Goal: Transaction & Acquisition: Book appointment/travel/reservation

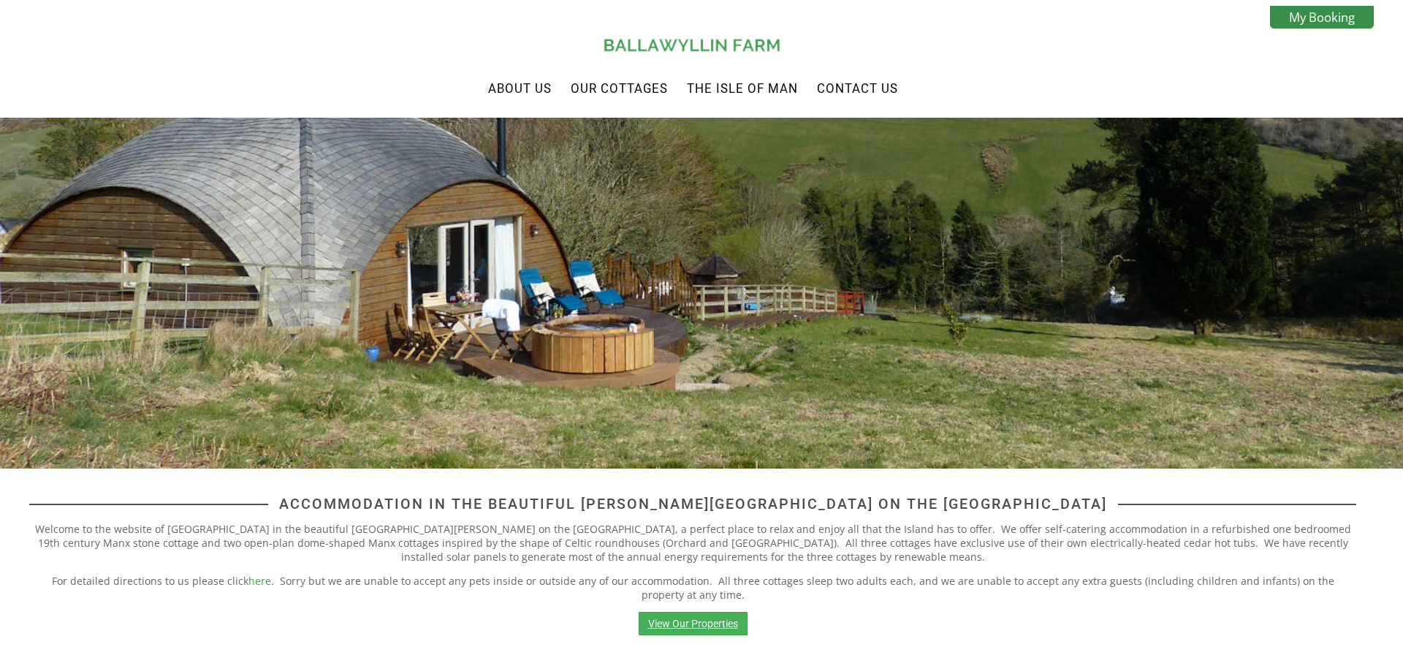
click at [715, 616] on link "View Our Properties" at bounding box center [693, 622] width 109 height 23
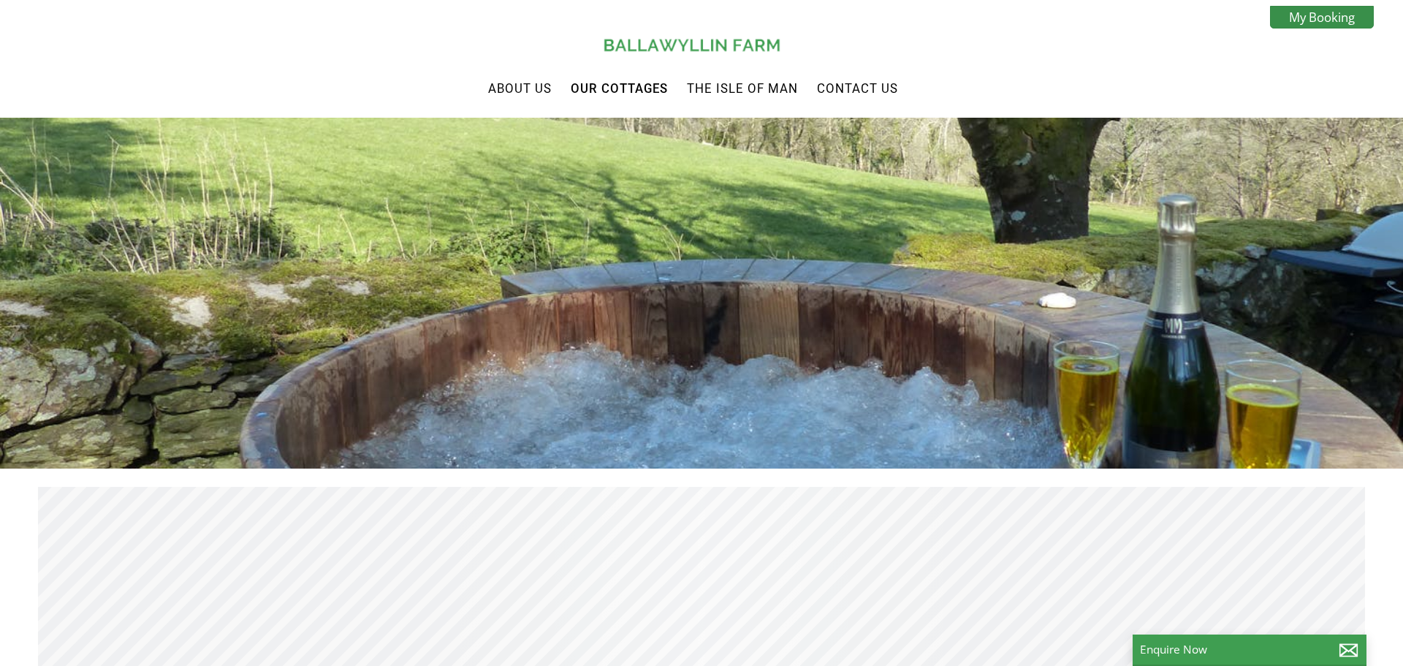
scroll to position [0, 13]
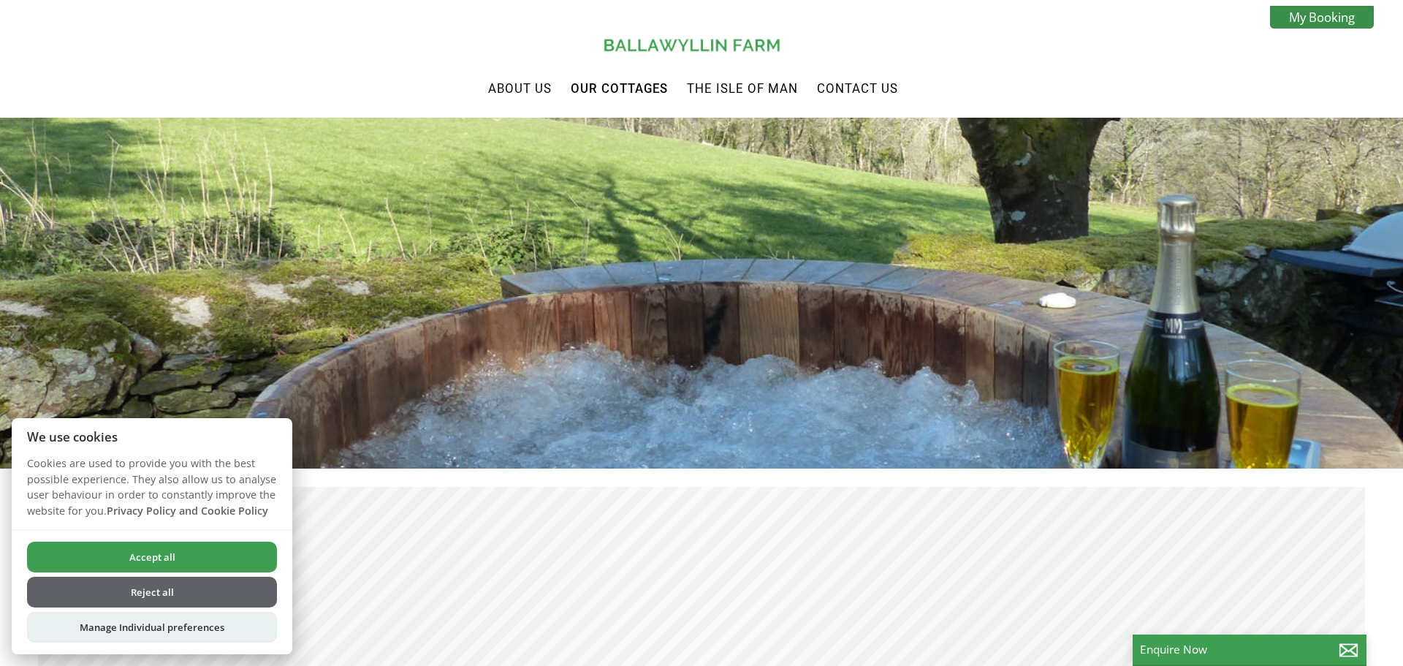
click at [211, 563] on button "Accept all" at bounding box center [152, 556] width 250 height 31
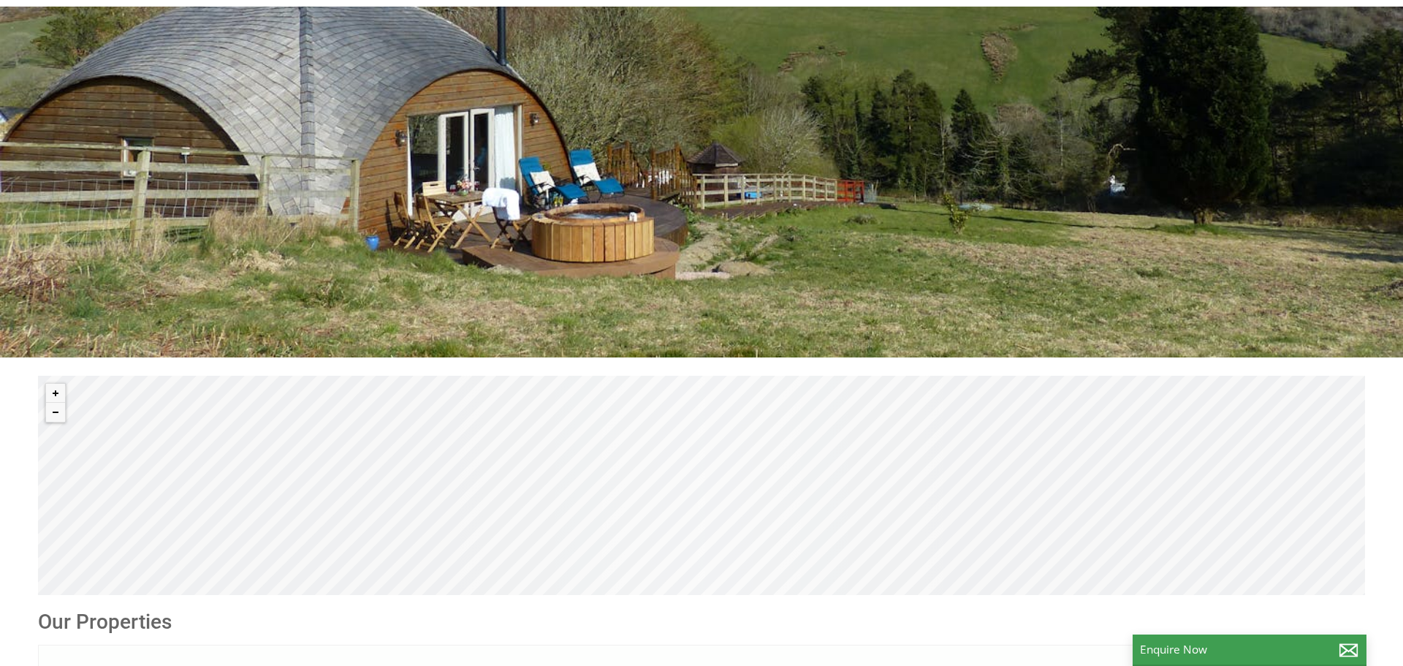
scroll to position [565, 0]
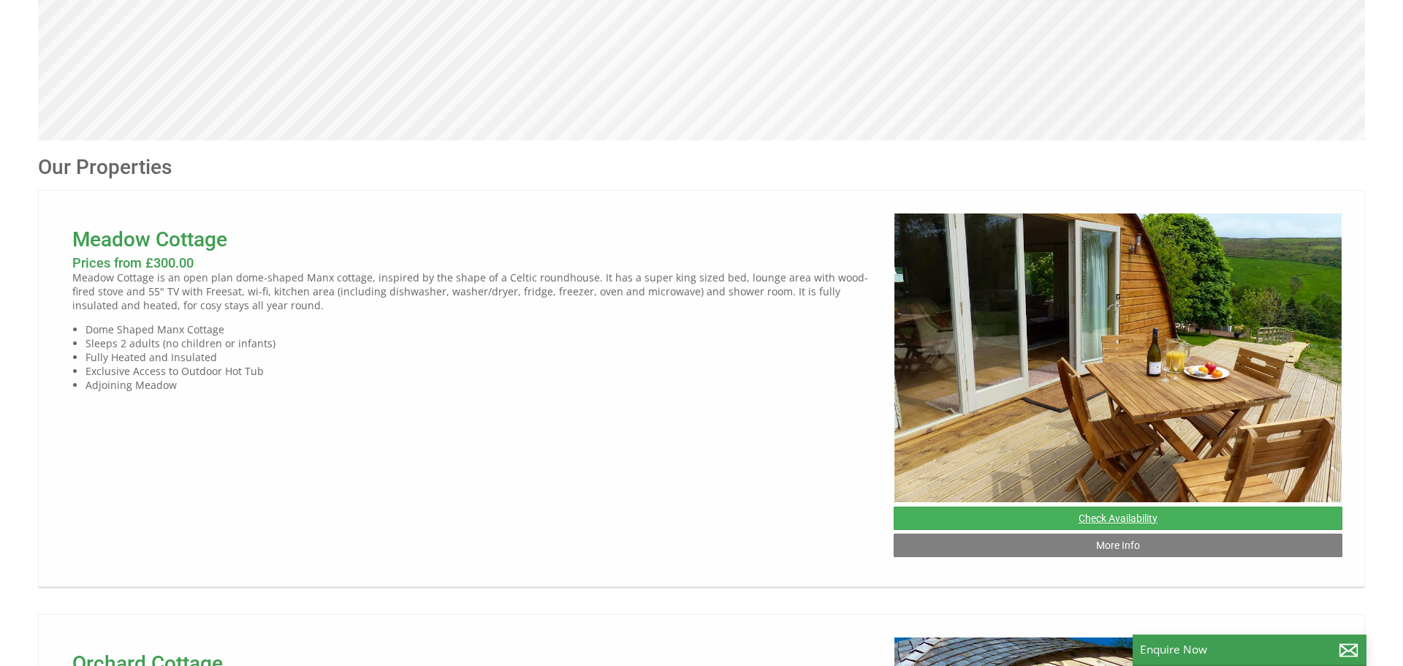
click at [1177, 517] on link "Check Availability" at bounding box center [1118, 517] width 449 height 23
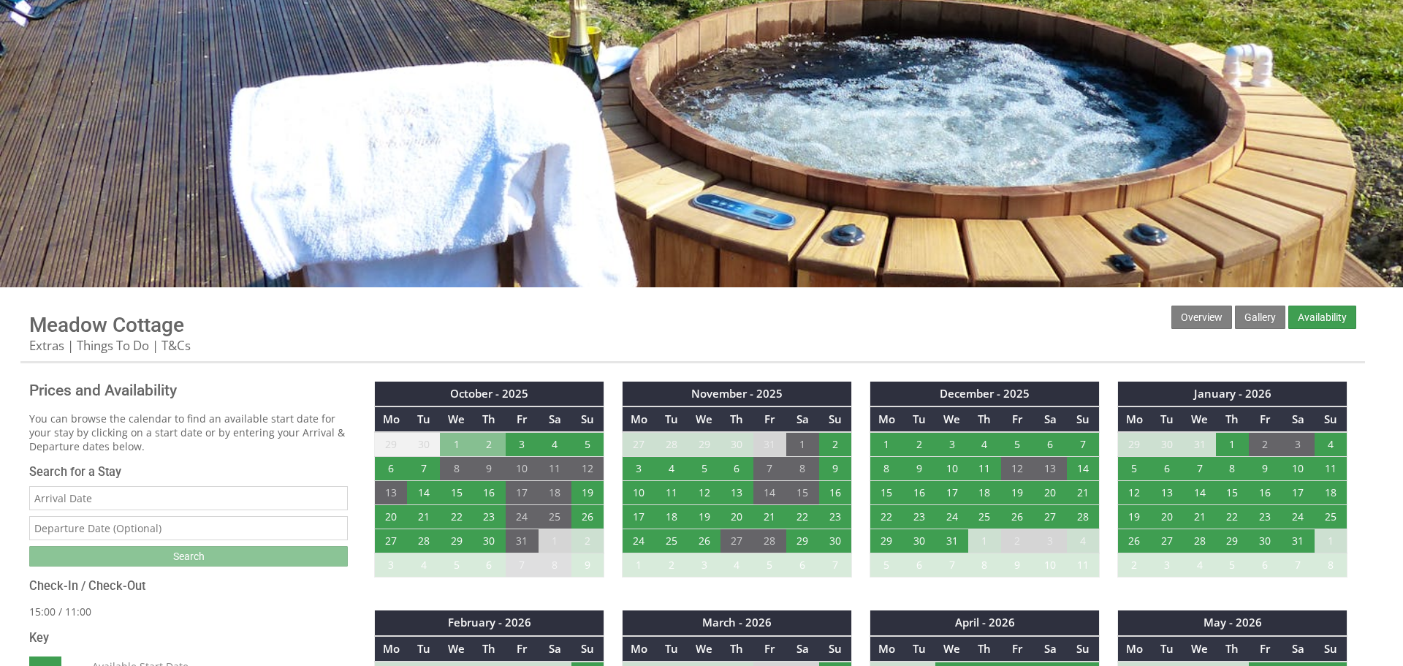
scroll to position [389, 0]
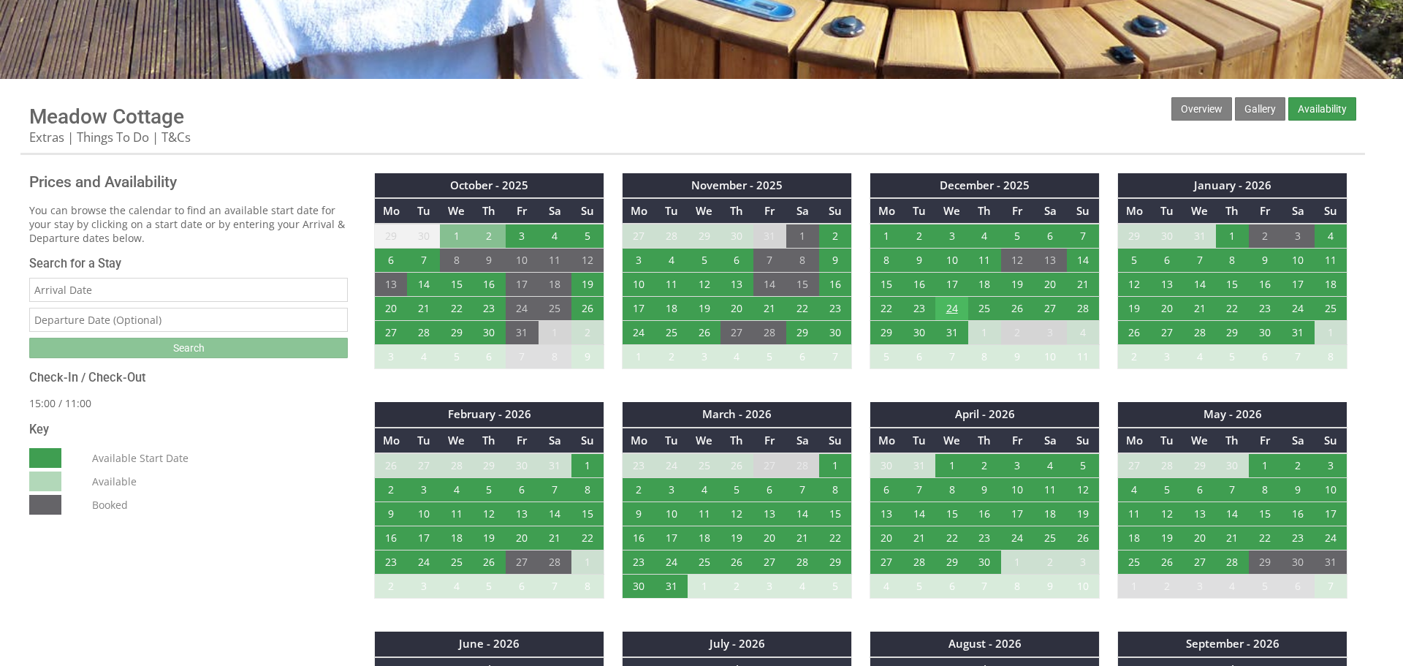
click at [950, 305] on td "24" at bounding box center [951, 309] width 33 height 24
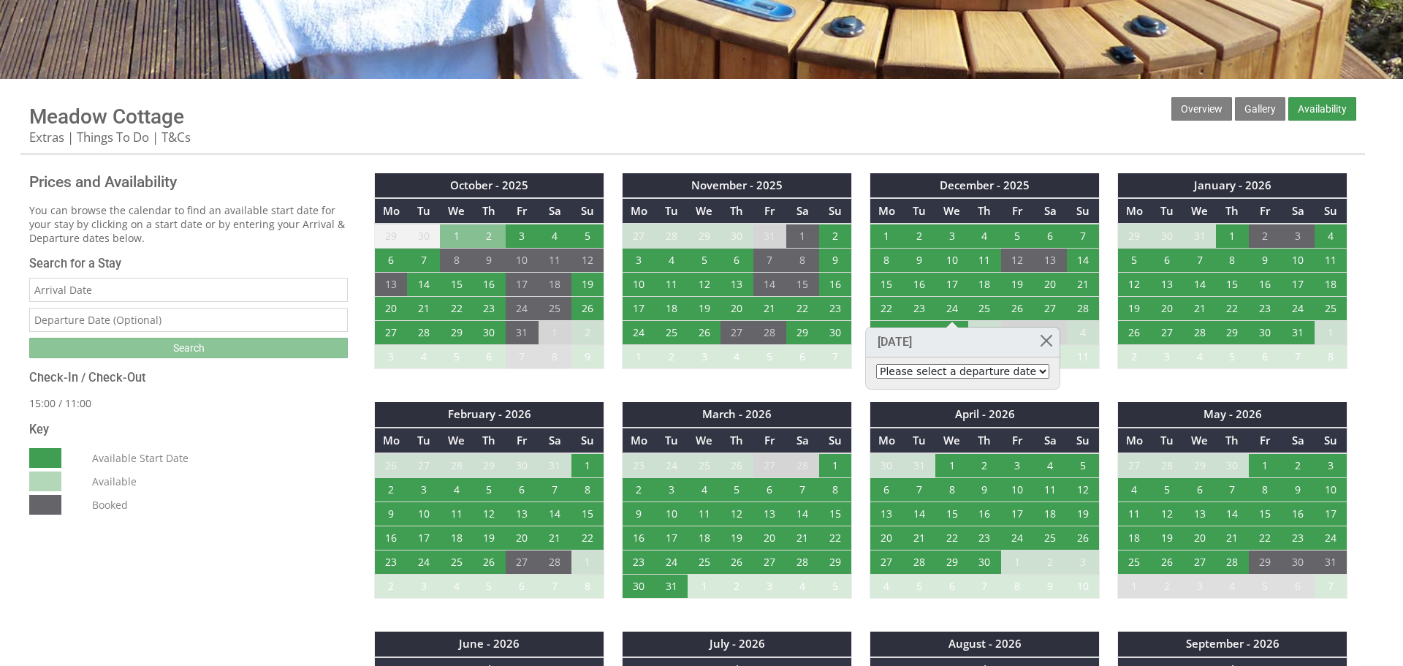
click at [1020, 366] on select "Please select a departure date 26th Dec 2025 - £300.00 27th Dec 2025 - £420.00 …" at bounding box center [962, 371] width 173 height 15
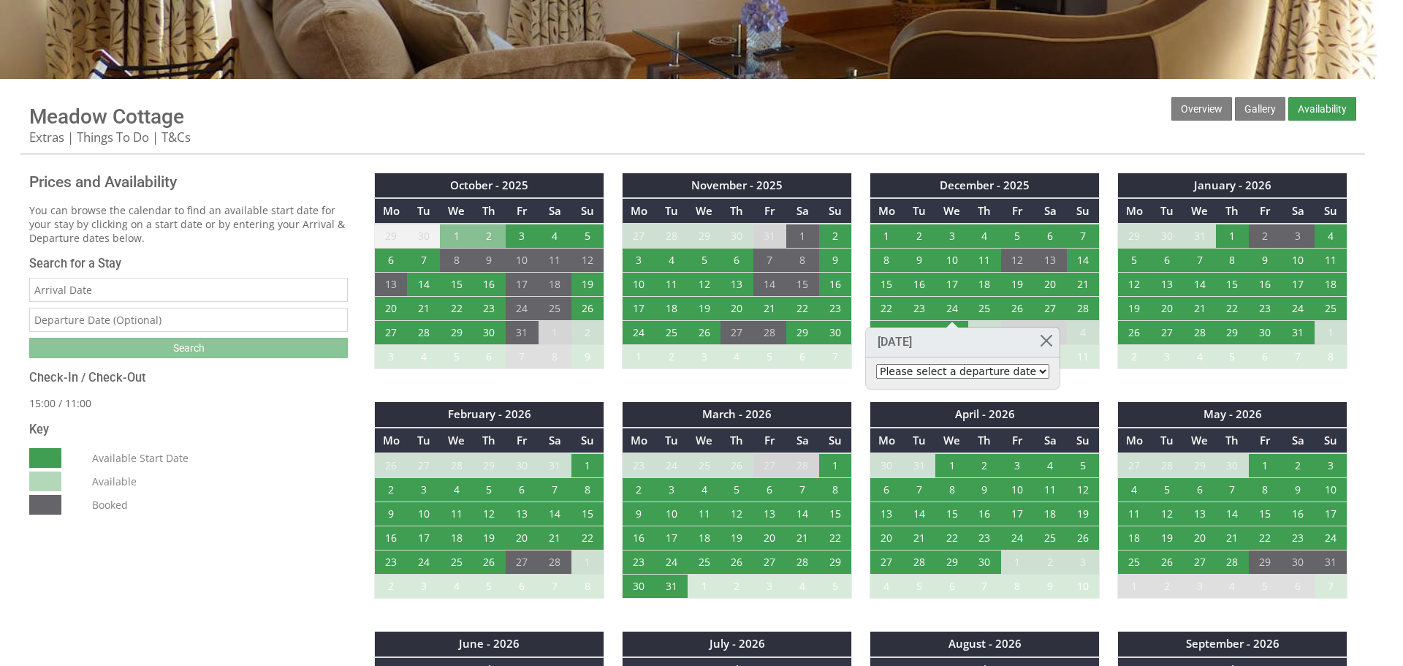
select select "book/6910447"
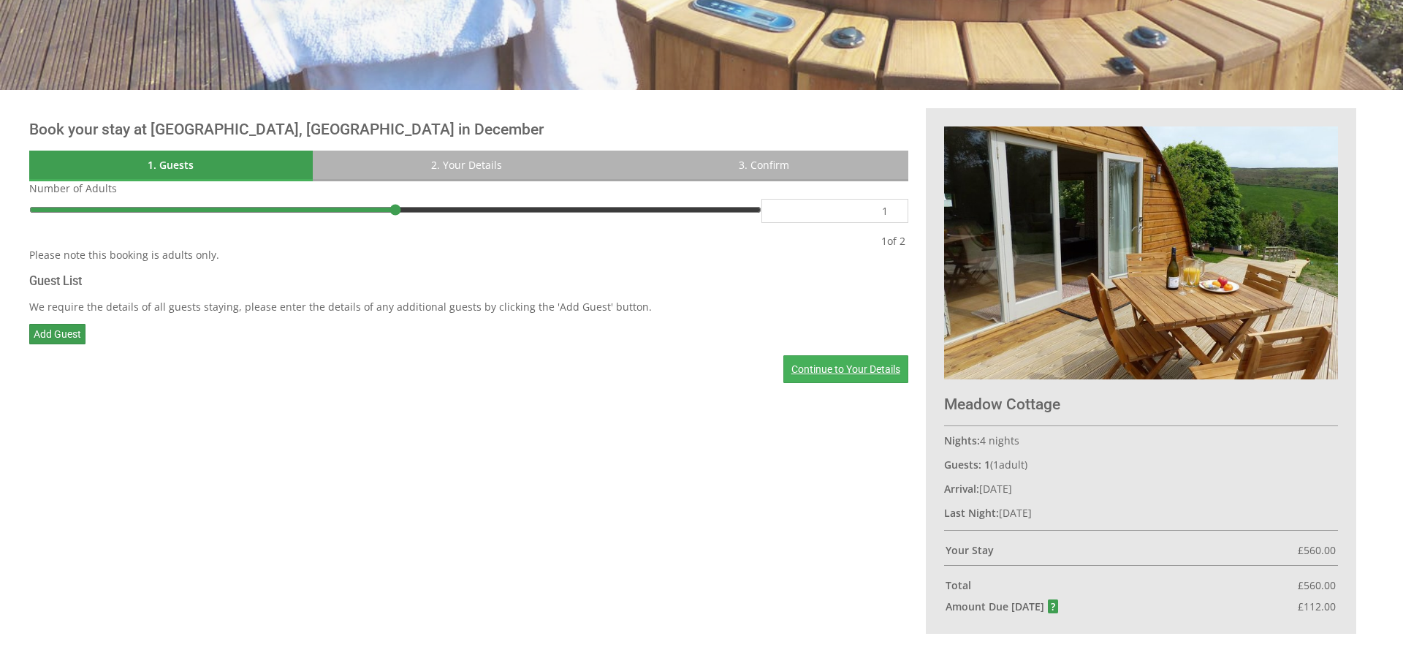
scroll to position [379, 0]
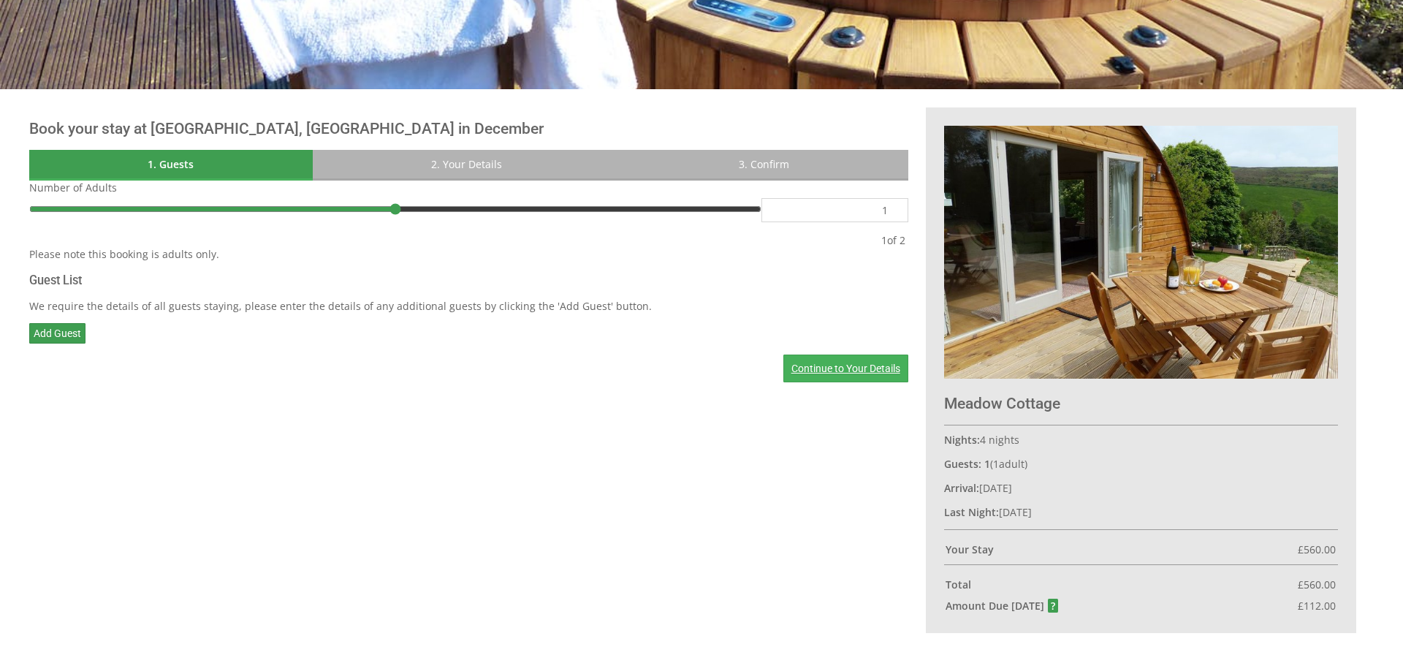
click at [834, 369] on link "Continue to Your Details" at bounding box center [845, 368] width 125 height 28
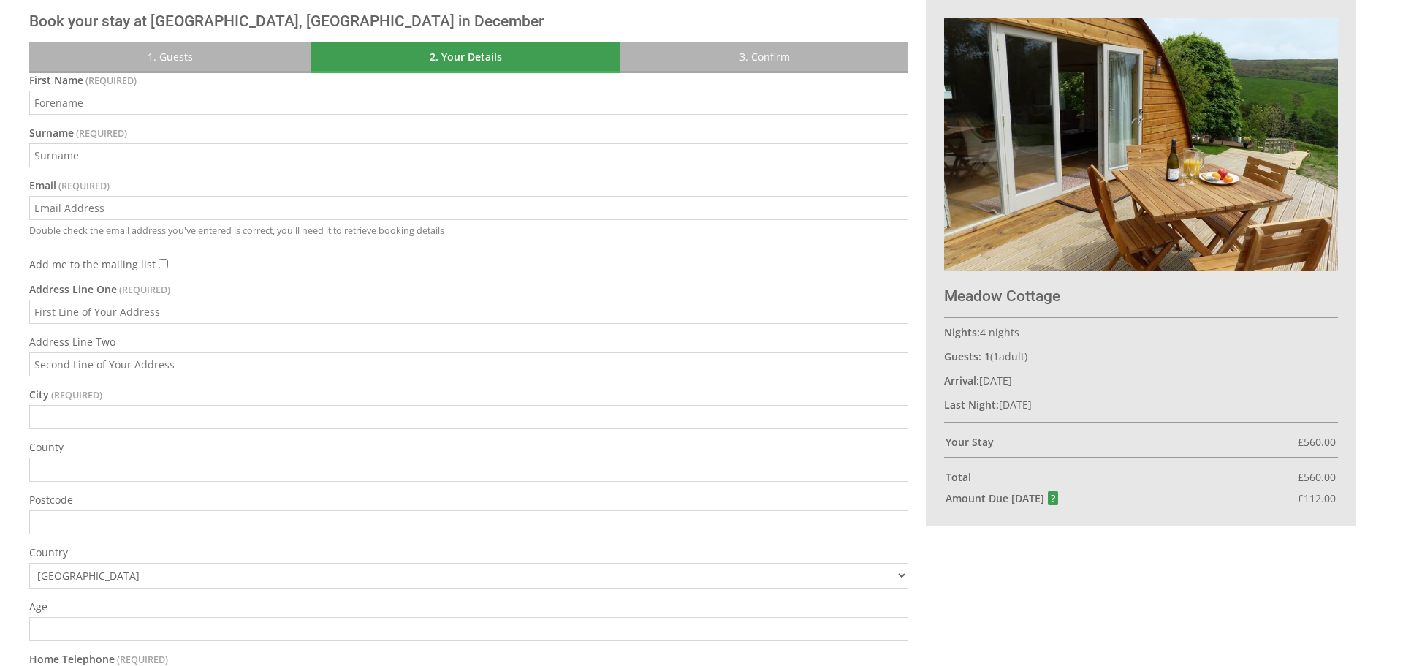
click at [549, 102] on input "First Name" at bounding box center [468, 103] width 879 height 24
type input "Alexis"
type input "Powell"
type input "alex.p@manx.net"
type input "18 Hope Street"
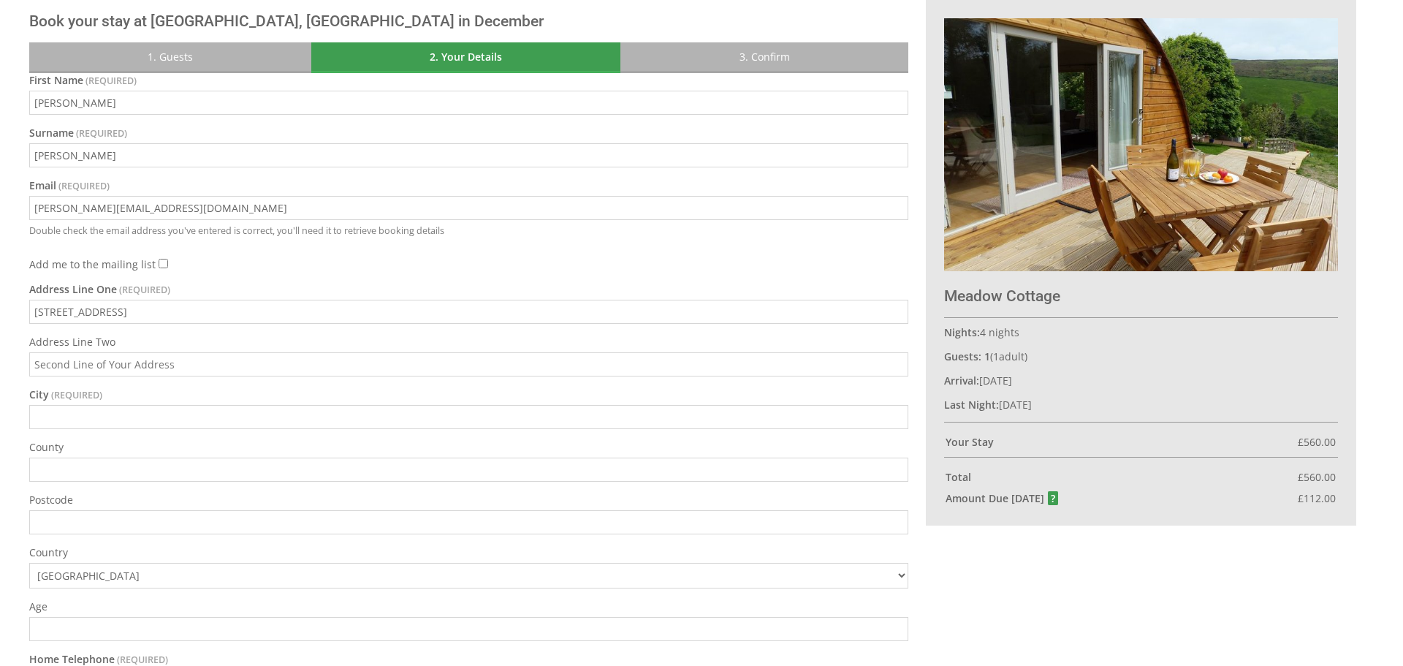
type input "Isle of Man"
type input "Castletown"
type input "County"
type input "IM9 1AP"
type input "07624488323"
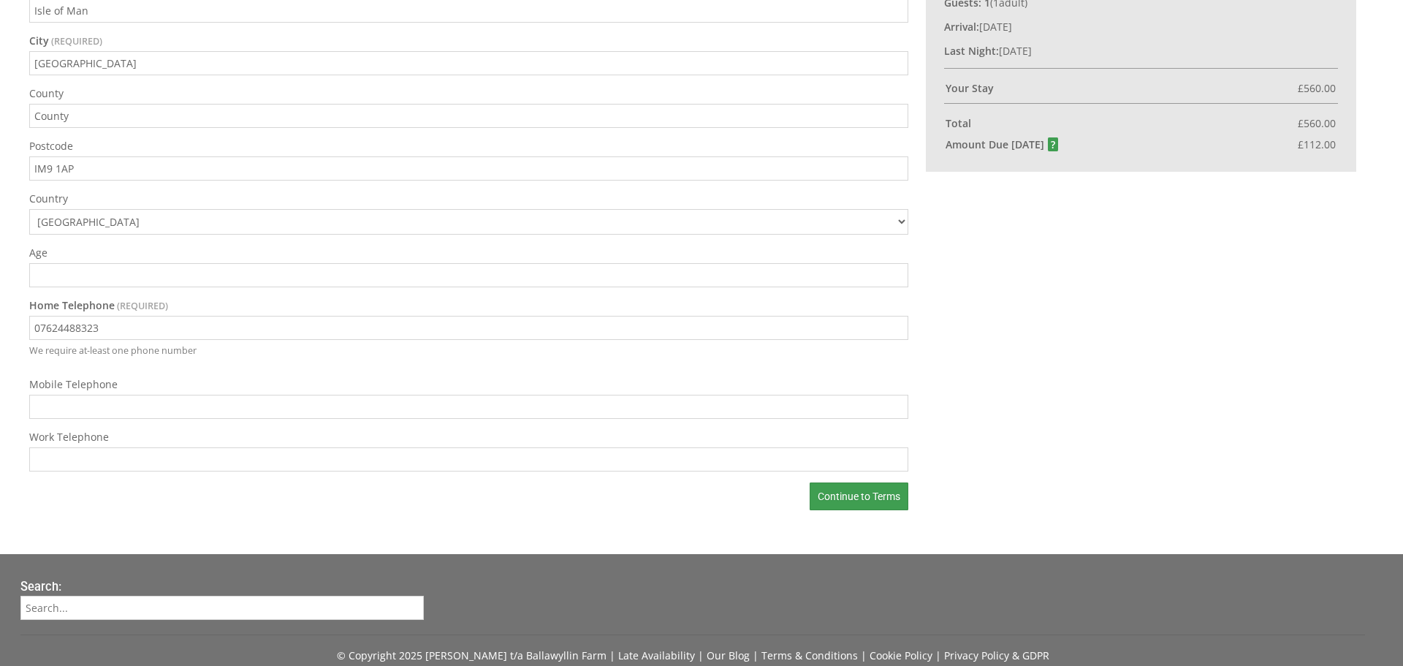
scroll to position [842, 0]
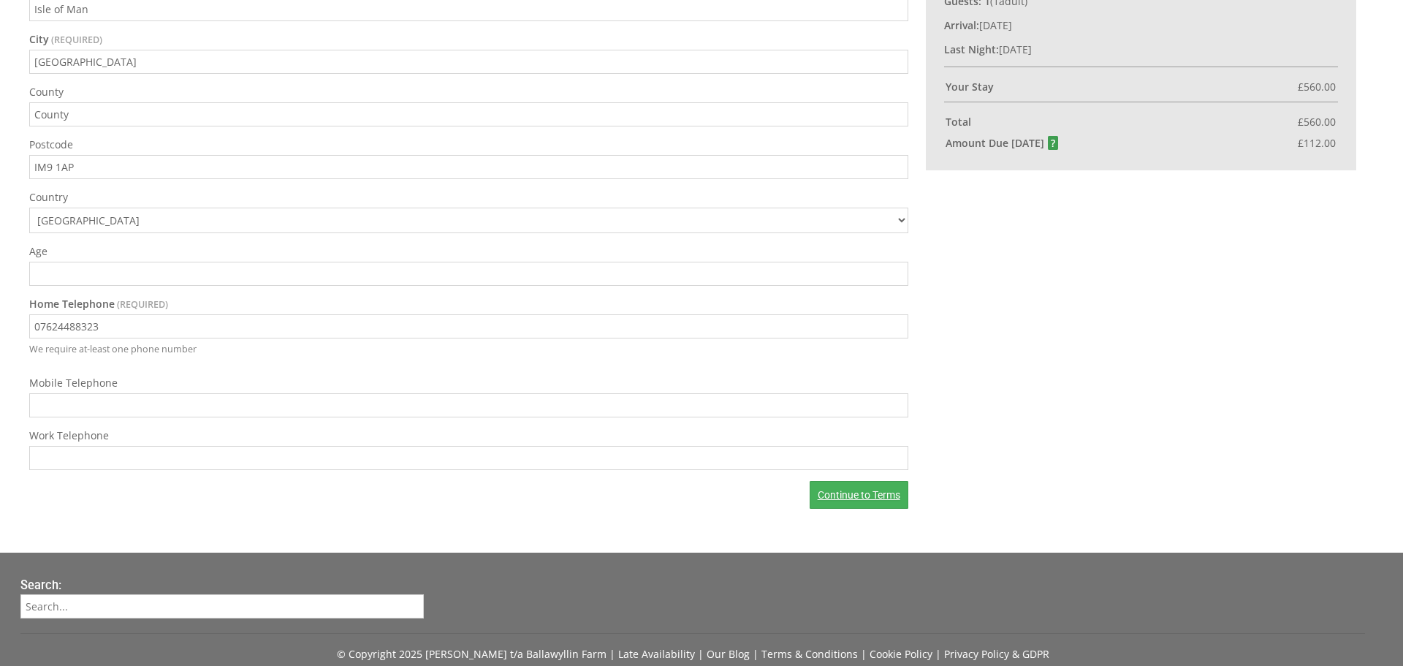
click at [875, 495] on link "Continue to Terms" at bounding box center [858, 495] width 99 height 28
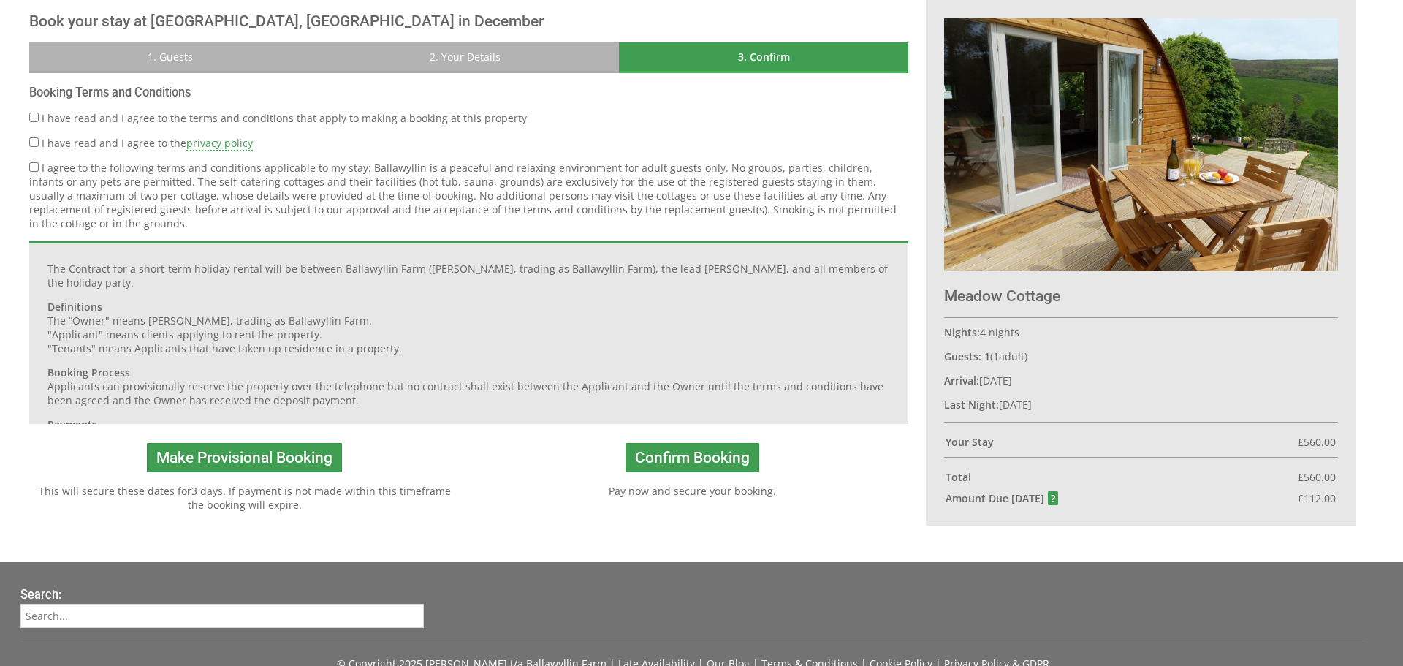
click at [34, 113] on input "I have read and I agree to the terms and conditions that apply to making a book…" at bounding box center [33, 117] width 9 height 9
checkbox input "true"
click at [35, 142] on input "I have read and I agree to the privacy policy" at bounding box center [33, 141] width 9 height 9
checkbox input "true"
click at [37, 167] on input "I agree to the following terms and conditions applicable to my stay: Ballawylli…" at bounding box center [33, 166] width 9 height 9
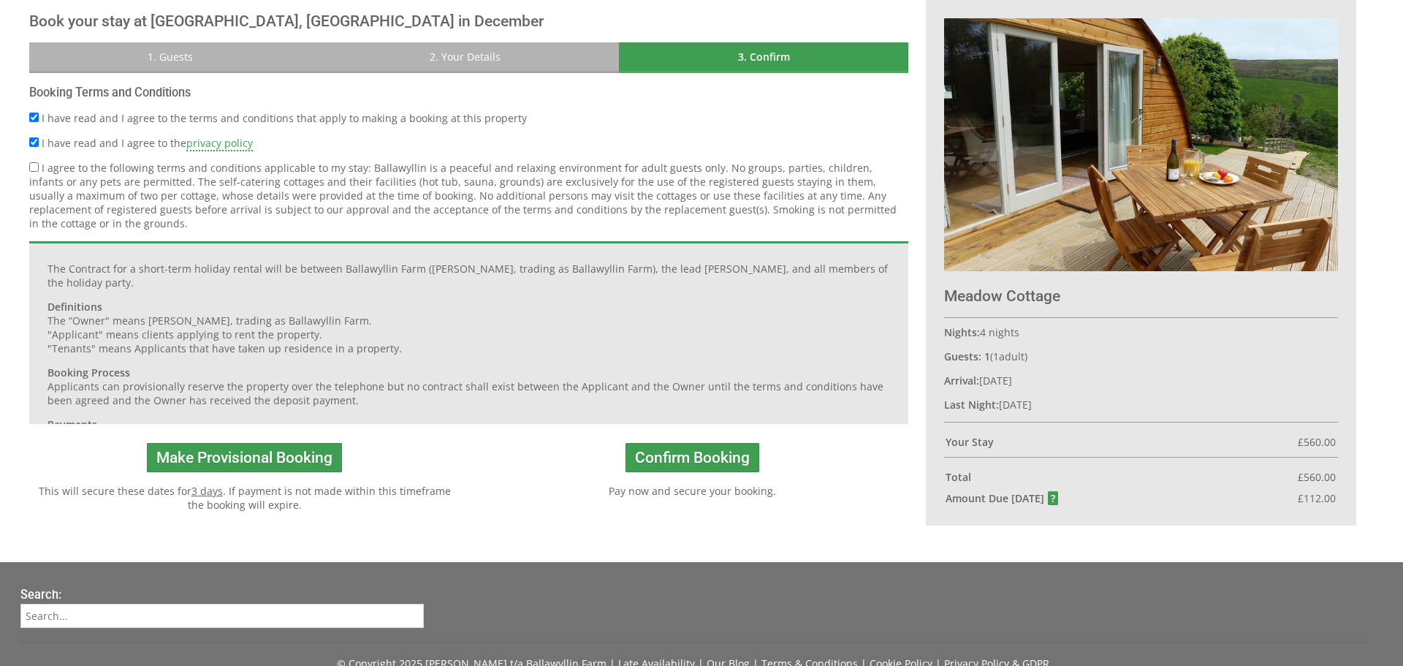
checkbox input "true"
click at [750, 443] on button "Confirm Booking" at bounding box center [692, 457] width 134 height 29
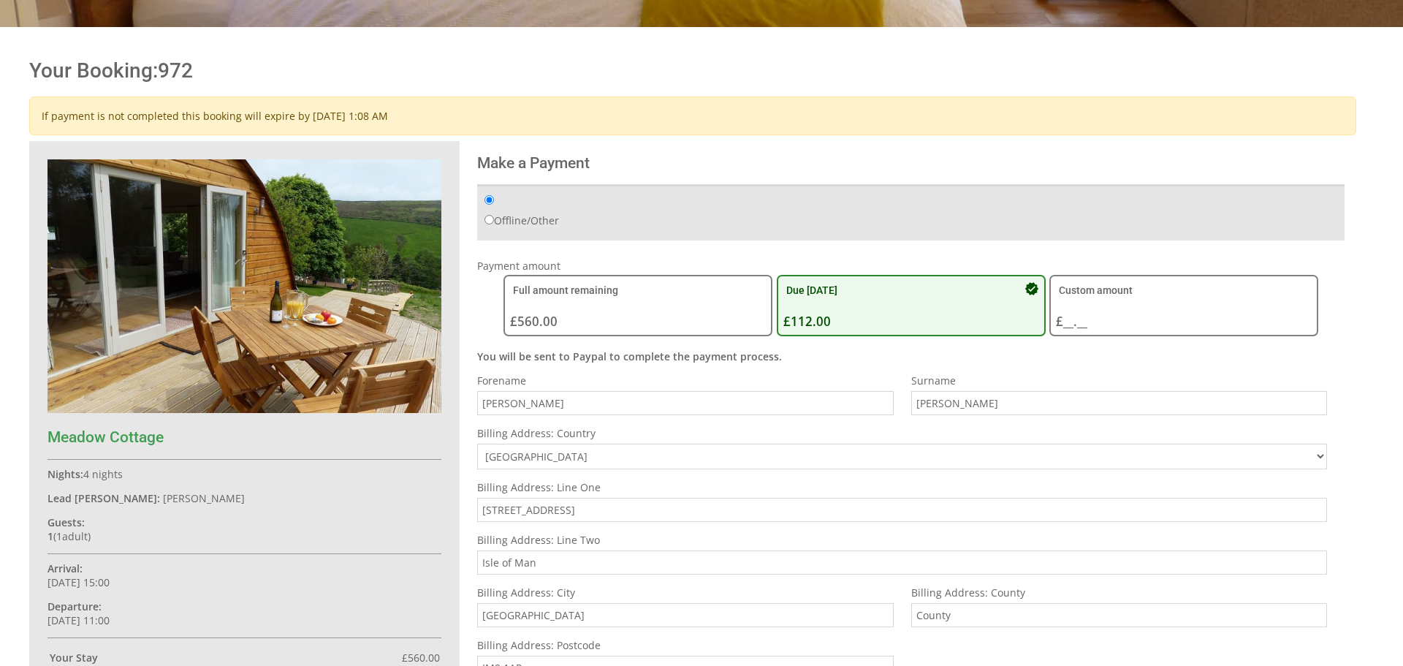
scroll to position [465, 0]
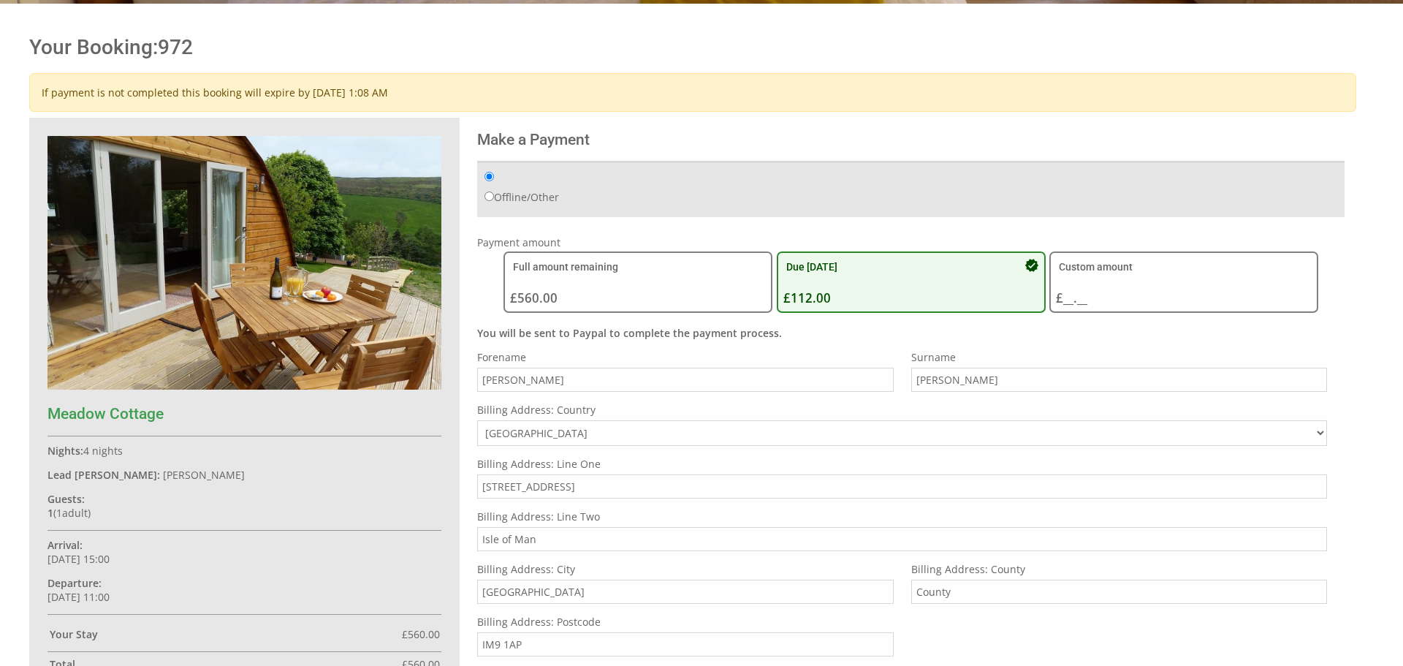
click at [817, 367] on input "Alexis" at bounding box center [685, 379] width 416 height 24
click at [832, 329] on p "You will be sent to Paypal to complete the payment process." at bounding box center [910, 333] width 867 height 14
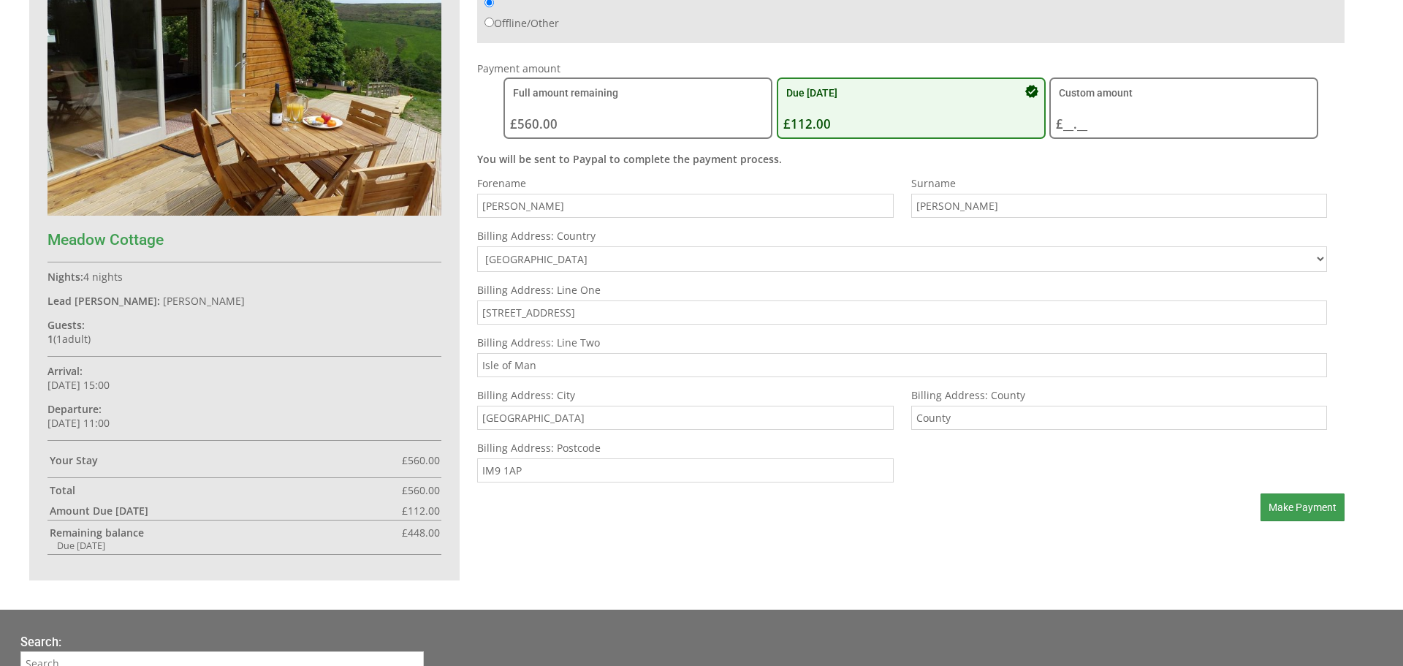
scroll to position [642, 0]
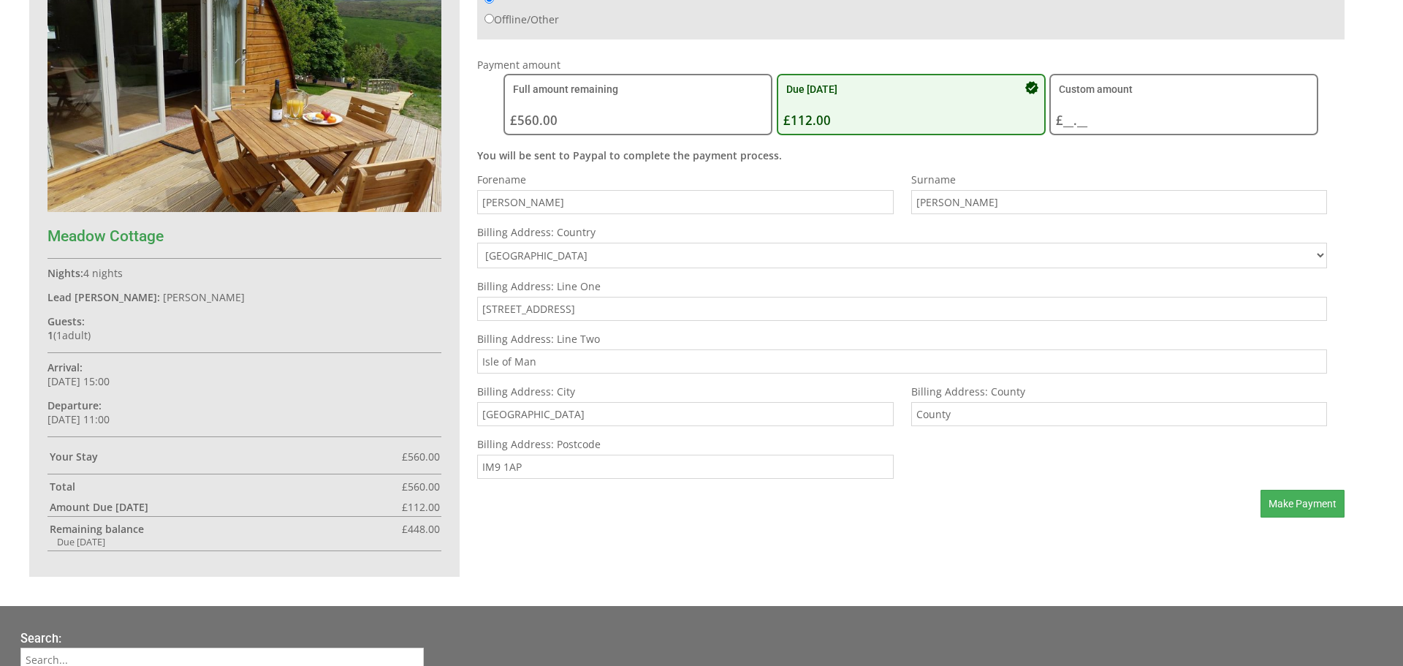
click at [1285, 504] on span "Make Payment" at bounding box center [1302, 504] width 68 height 12
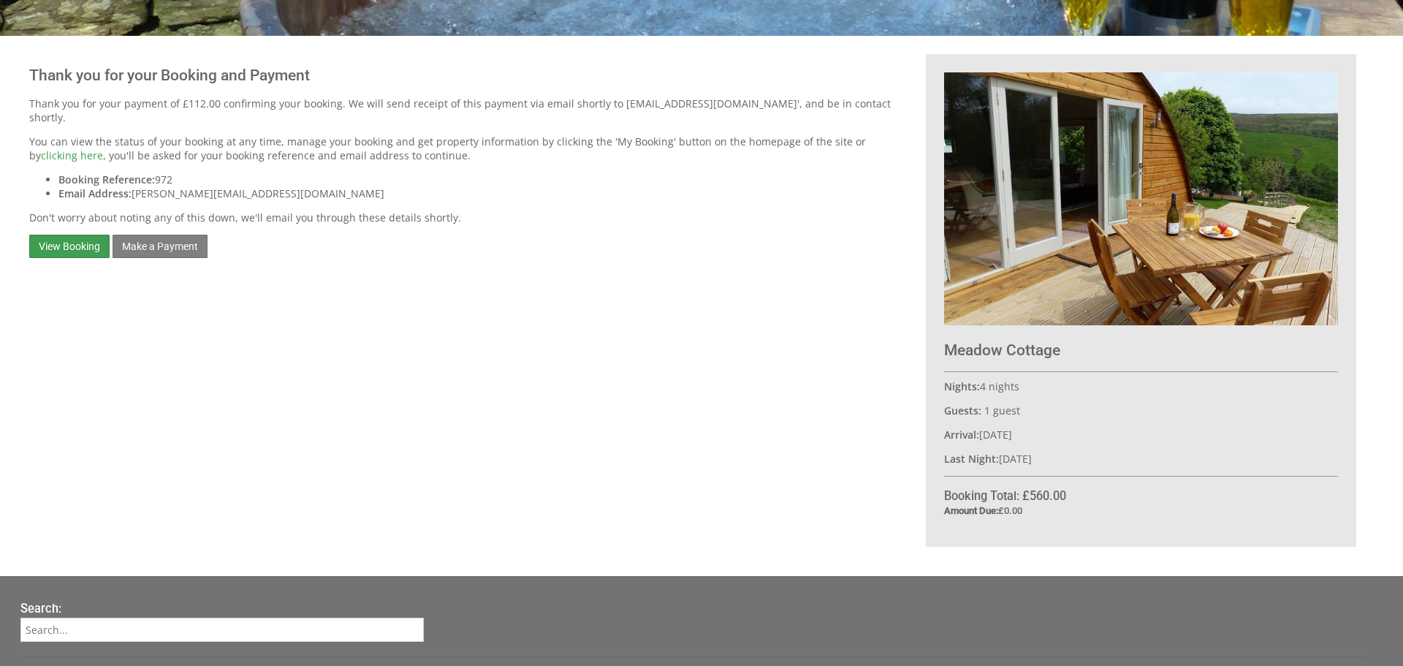
scroll to position [457, 0]
